Goal: Transaction & Acquisition: Purchase product/service

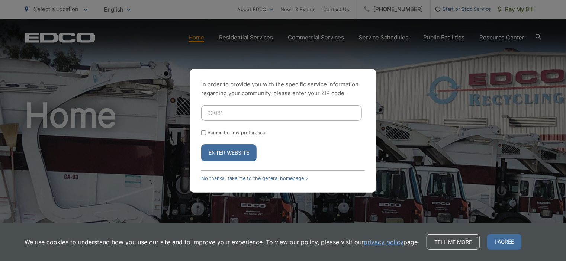
type input "92081"
click at [219, 155] on button "Enter Website" at bounding box center [228, 152] width 55 height 17
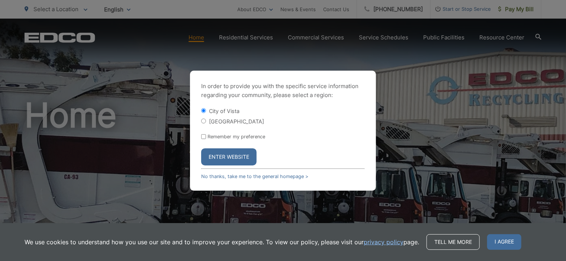
click at [219, 155] on button "Enter Website" at bounding box center [228, 156] width 55 height 17
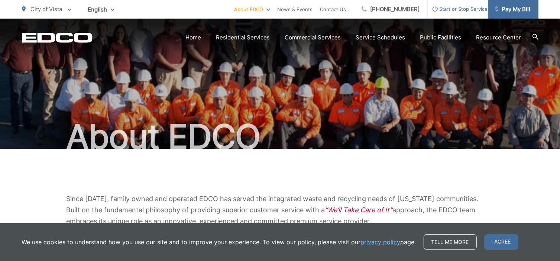
click at [514, 12] on span "Pay My Bill" at bounding box center [512, 9] width 35 height 9
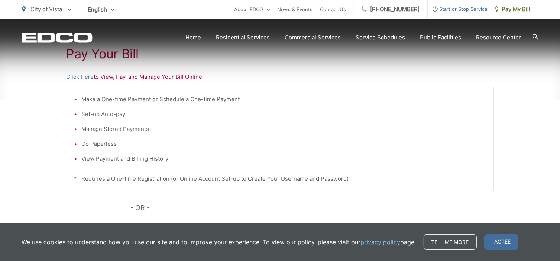
scroll to position [149, 0]
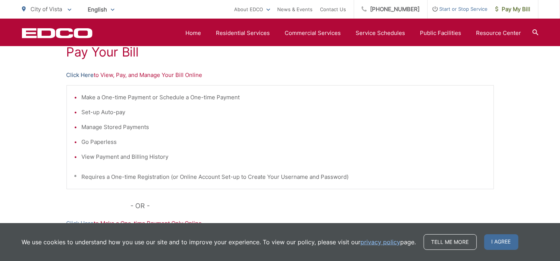
click at [91, 74] on link "Click Here" at bounding box center [80, 75] width 27 height 9
